Goal: Check status: Check status

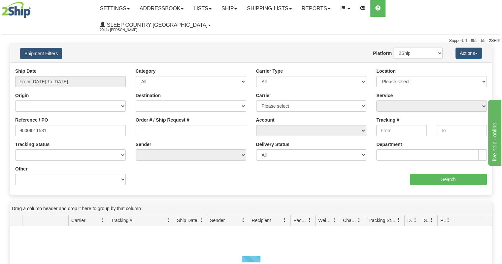
type input "9000I011581"
click at [87, 76] on input "From [DATE] To [DATE]" at bounding box center [70, 81] width 111 height 11
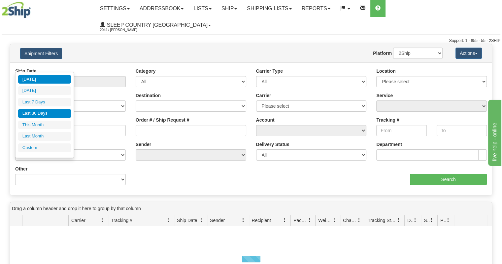
click at [51, 111] on li "Last 30 Days" at bounding box center [44, 113] width 53 height 9
type input "From [DATE] To [DATE]"
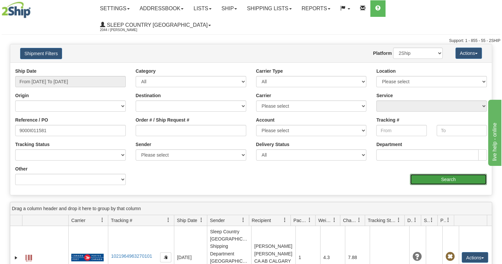
click at [425, 174] on input "Search" at bounding box center [448, 179] width 77 height 11
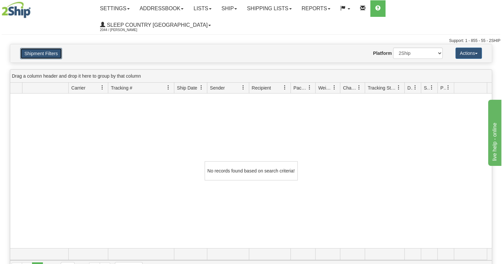
click at [48, 48] on button "Shipment Filters" at bounding box center [41, 53] width 42 height 11
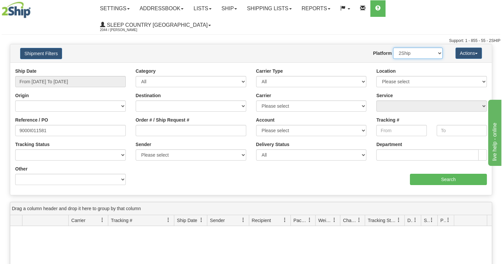
click at [417, 48] on select "2Ship Imported" at bounding box center [418, 53] width 50 height 11
select select "1"
click at [393, 48] on select "2Ship Imported" at bounding box center [418, 53] width 50 height 11
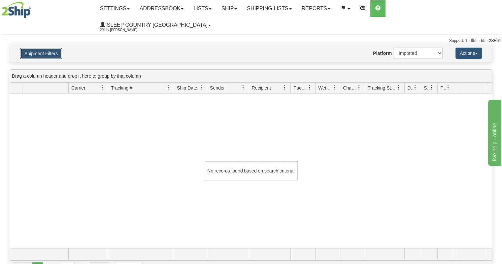
click at [57, 48] on button "Shipment Filters" at bounding box center [41, 53] width 42 height 11
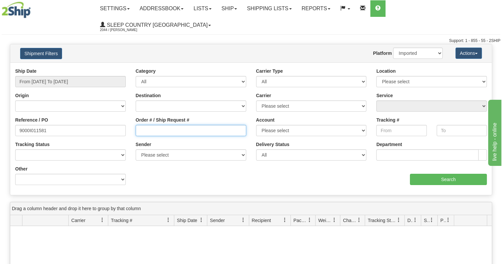
click at [201, 125] on input "Order # / Ship Request #" at bounding box center [191, 130] width 111 height 11
paste input "9000I011581"
type input "9000I011581"
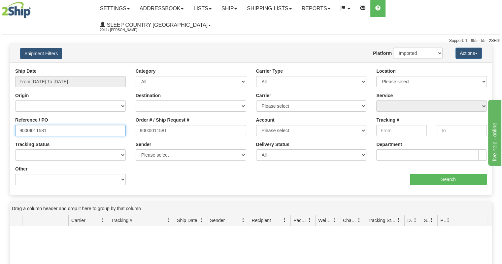
drag, startPoint x: 87, startPoint y: 115, endPoint x: 0, endPoint y: 113, distance: 87.5
click at [0, 113] on div "Please wait... × Confirm Delete Delete Cancel × Confirm Delete Yes No Cancel × …" at bounding box center [251, 225] width 502 height 363
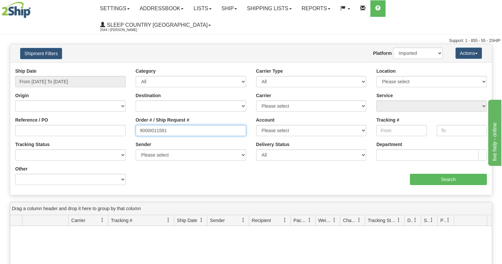
drag, startPoint x: 180, startPoint y: 115, endPoint x: 75, endPoint y: 115, distance: 104.6
click at [75, 68] on div "Reference / PO Order # / Ship Request # 9000I011581 Account Please select [GEOG…" at bounding box center [251, 68] width 482 height 0
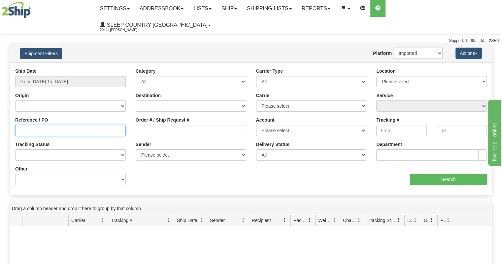
click at [91, 125] on input "Reference / PO" at bounding box center [70, 130] width 111 height 11
type input "1021861"
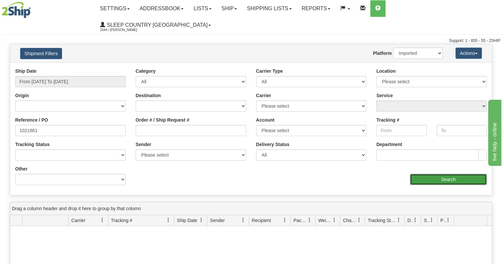
click at [428, 174] on input "Search" at bounding box center [448, 179] width 77 height 11
